Goal: Task Accomplishment & Management: Use online tool/utility

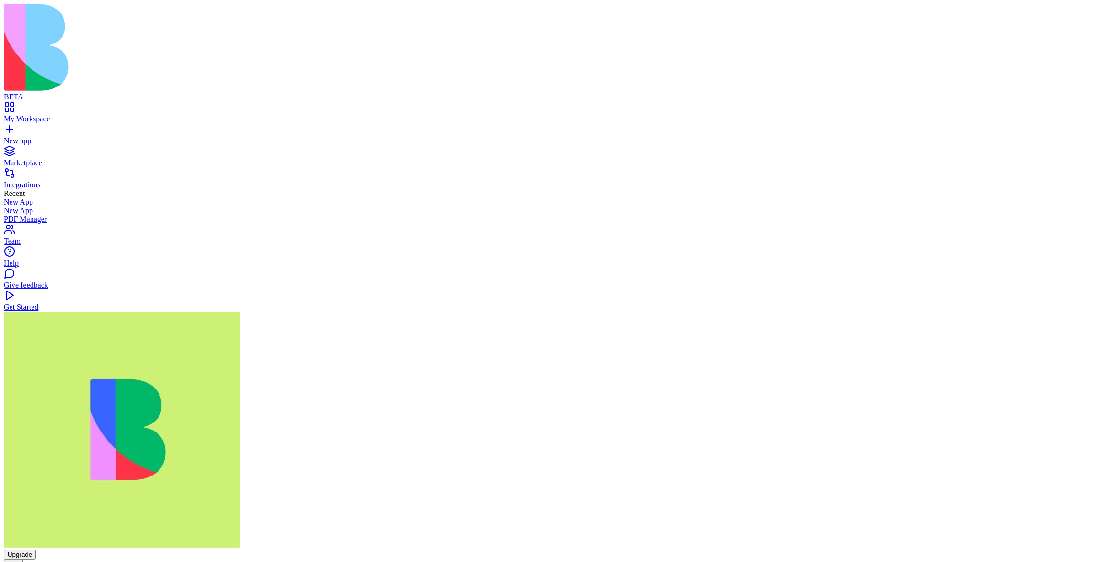
scroll to position [2448, 0]
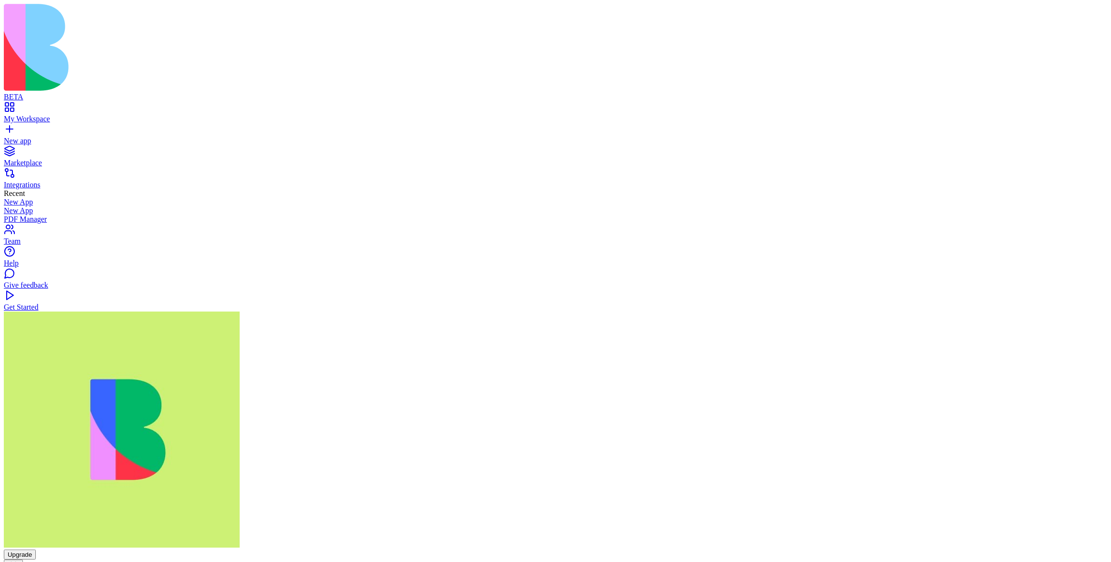
copy span "change the title to glow red"
paste textarea "**********"
type textarea "**********"
